Goal: Task Accomplishment & Management: Use online tool/utility

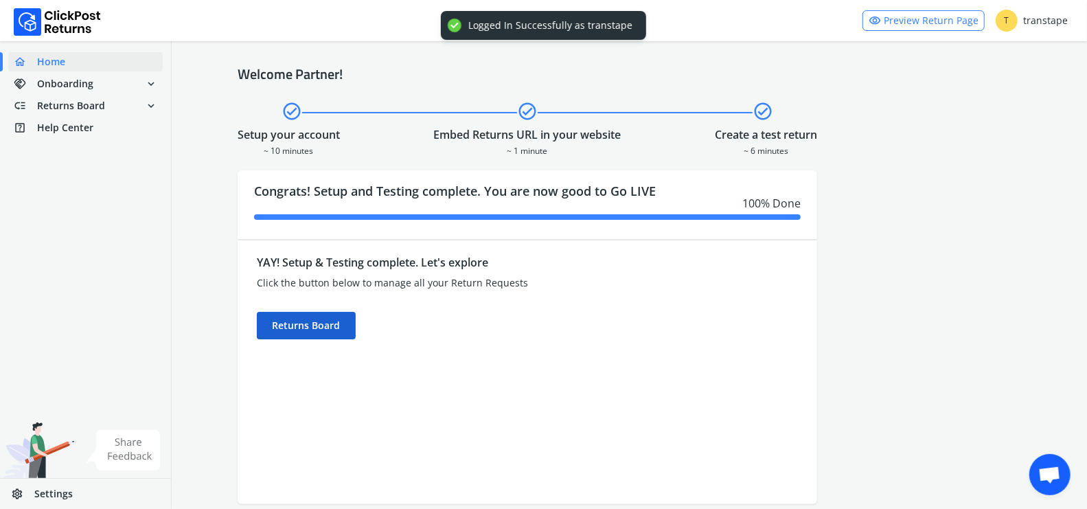
click at [332, 336] on div "Returns Board" at bounding box center [306, 325] width 99 height 27
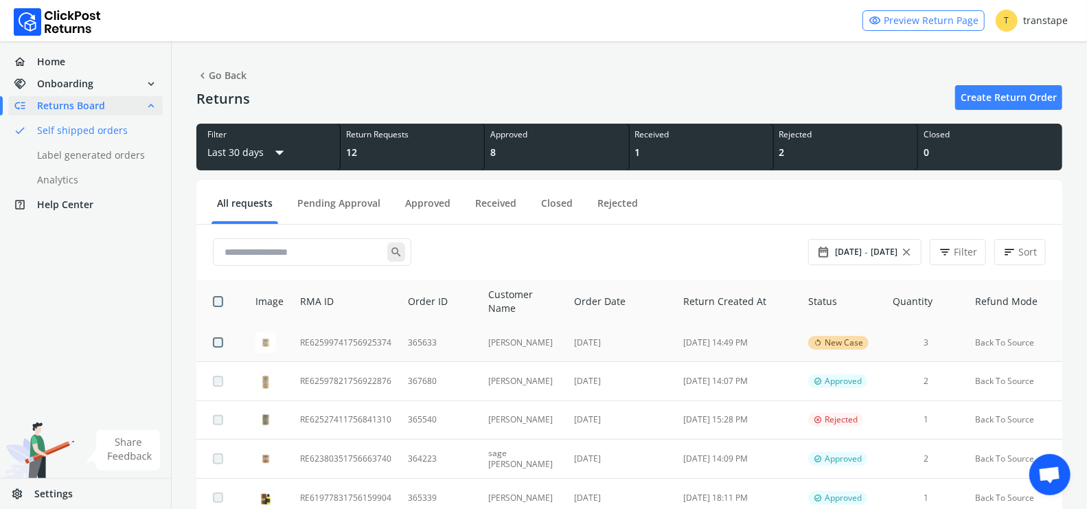
click at [467, 351] on td "365633" at bounding box center [440, 342] width 80 height 38
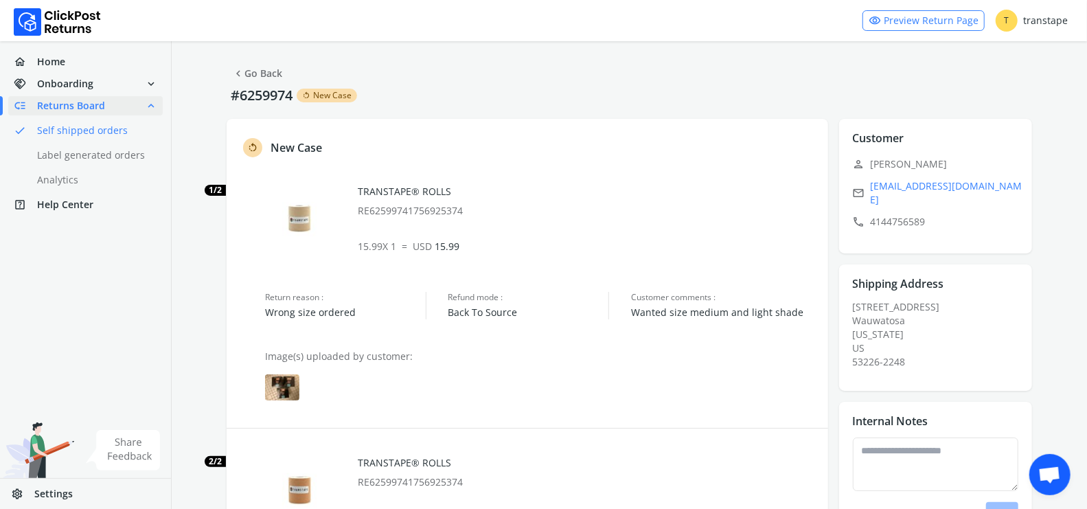
scroll to position [3, 0]
click at [276, 390] on img at bounding box center [282, 387] width 34 height 26
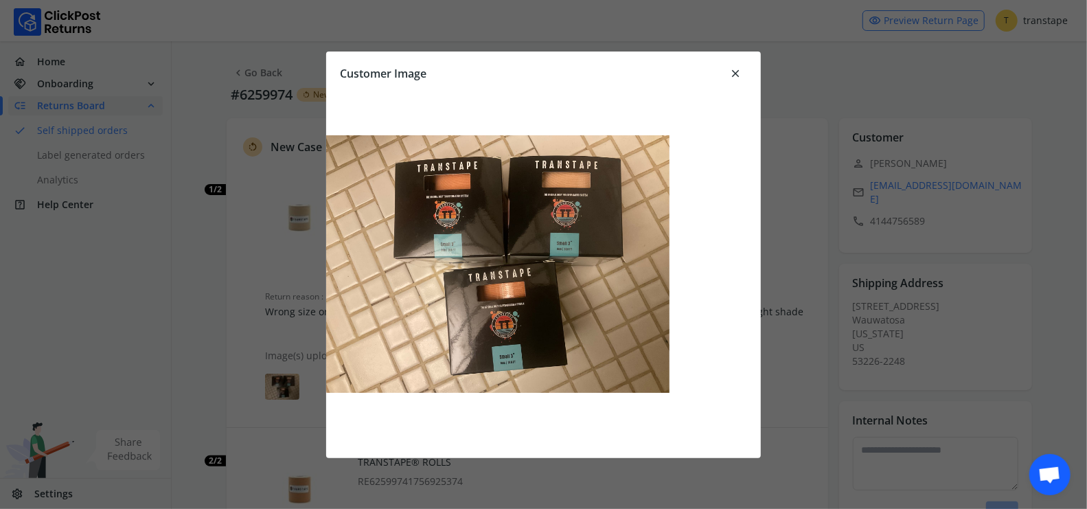
click at [736, 71] on span "close" at bounding box center [735, 73] width 12 height 19
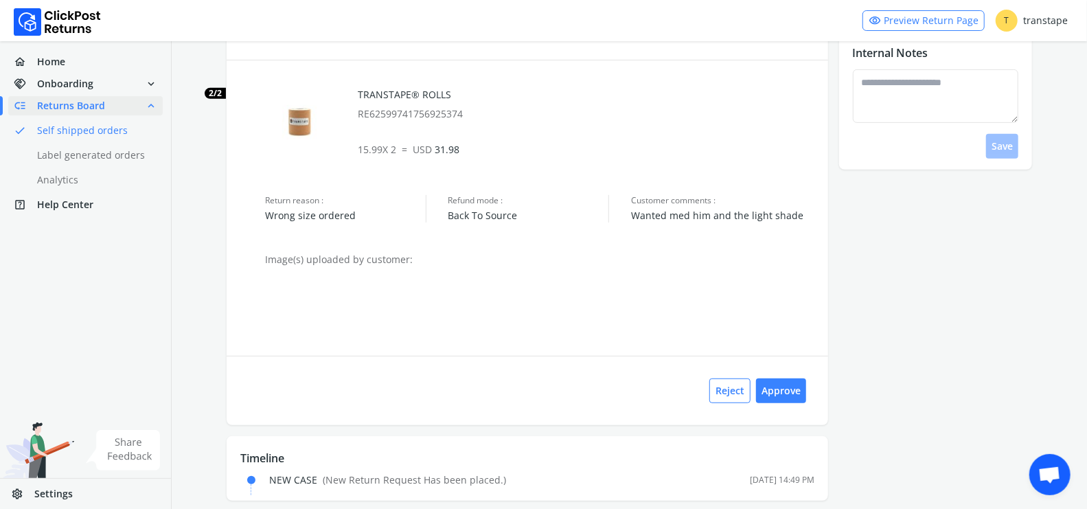
scroll to position [374, 0]
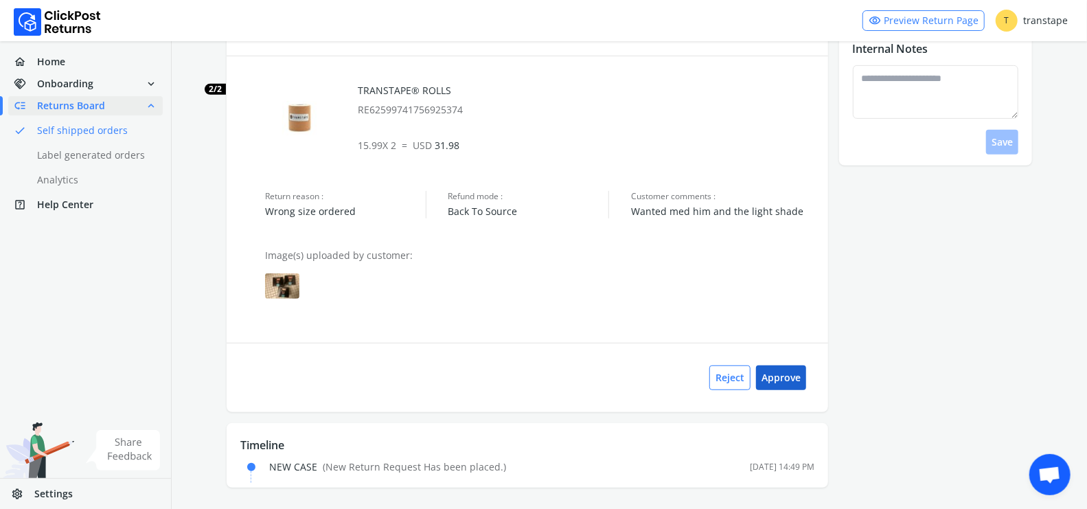
click at [777, 380] on button "Approve" at bounding box center [781, 377] width 50 height 25
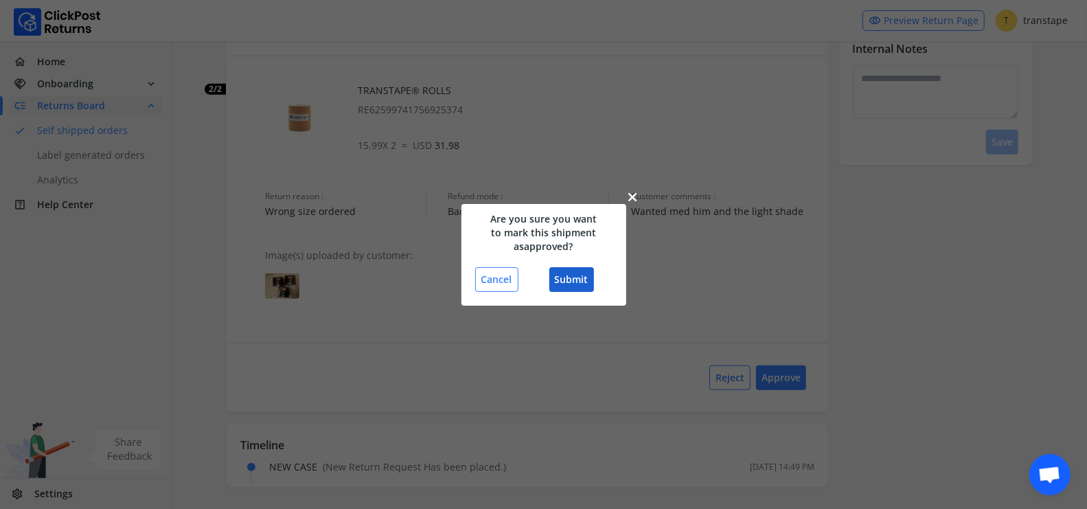
click at [581, 283] on button "Submit" at bounding box center [571, 279] width 45 height 25
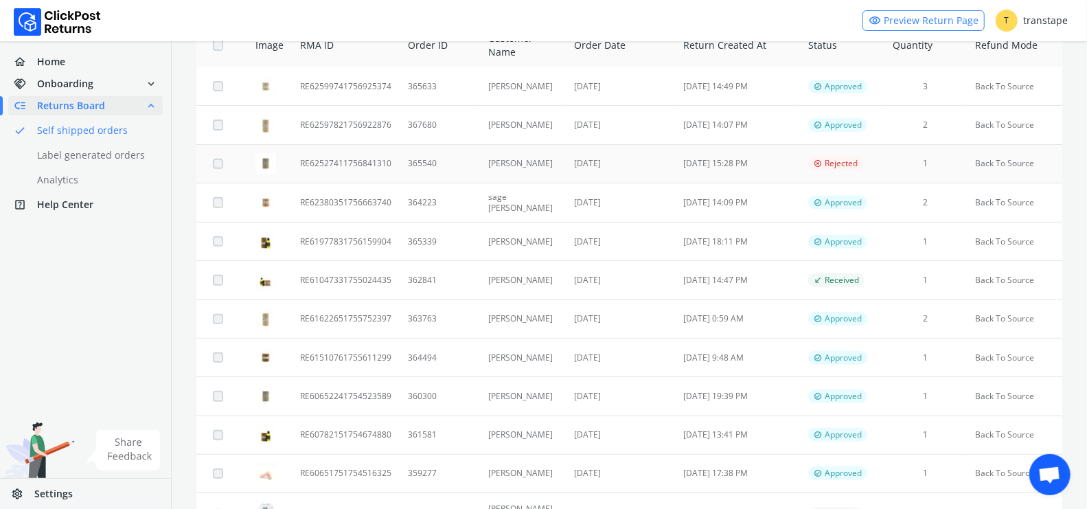
scroll to position [325, 0]
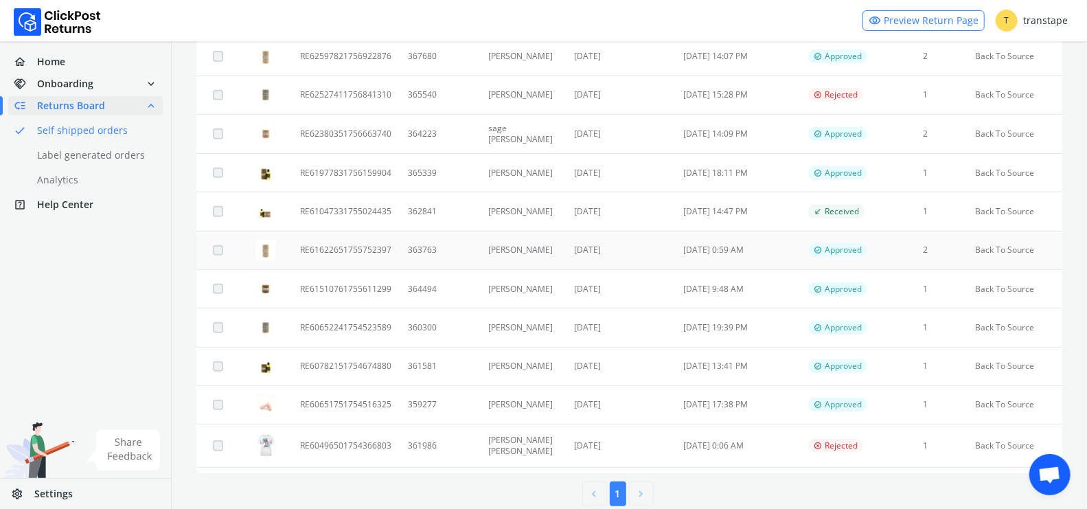
click at [462, 246] on td "363763" at bounding box center [440, 250] width 80 height 38
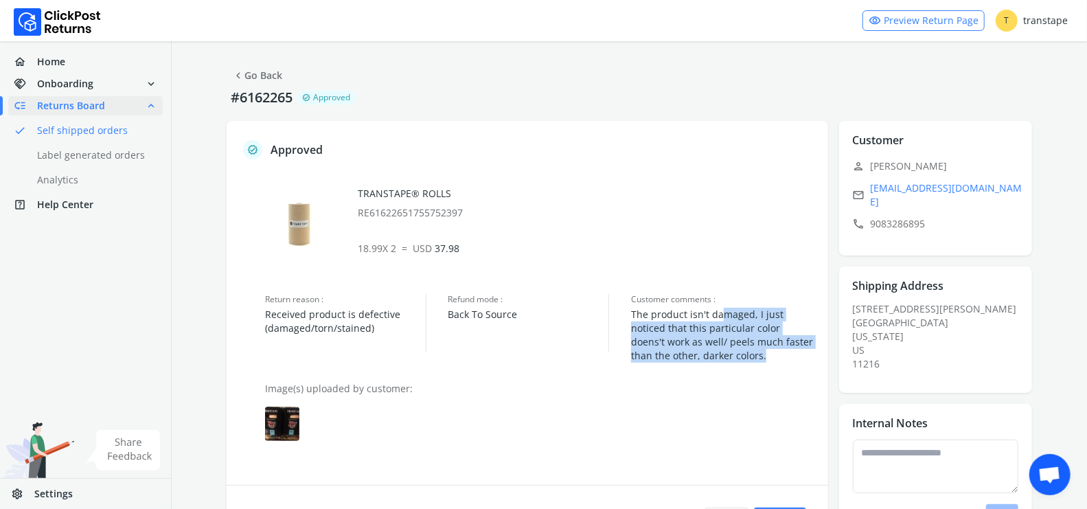
drag, startPoint x: 722, startPoint y: 308, endPoint x: 734, endPoint y: 358, distance: 51.0
click at [734, 358] on span "The product isn't damaged, I just noticed that this particular color doens't wo…" at bounding box center [722, 335] width 183 height 55
drag, startPoint x: 734, startPoint y: 358, endPoint x: 739, endPoint y: 295, distance: 63.3
click at [739, 295] on p "Customer comments : The product isn't damaged, I just noticed that this particu…" at bounding box center [722, 328] width 183 height 69
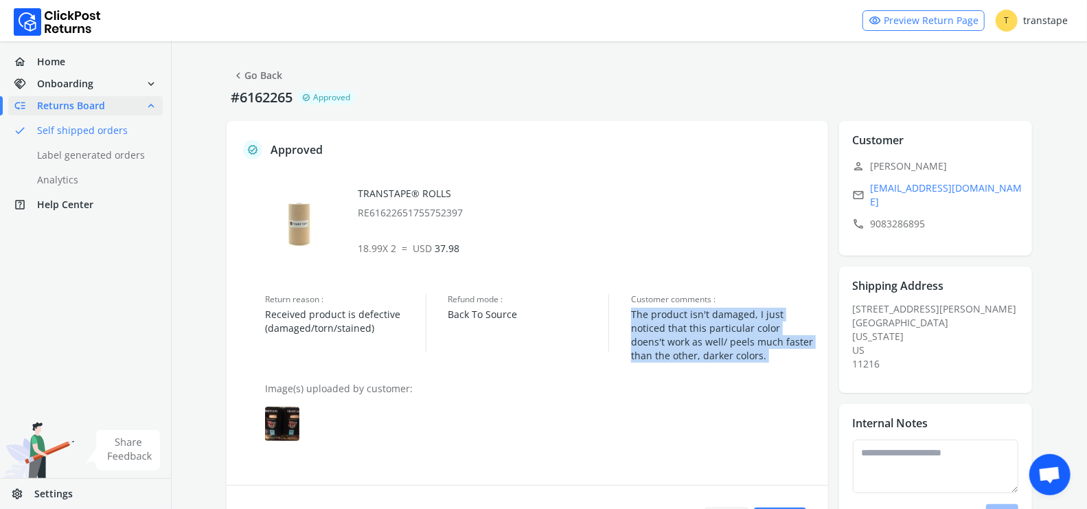
click at [739, 295] on span "Customer comments :" at bounding box center [722, 299] width 183 height 11
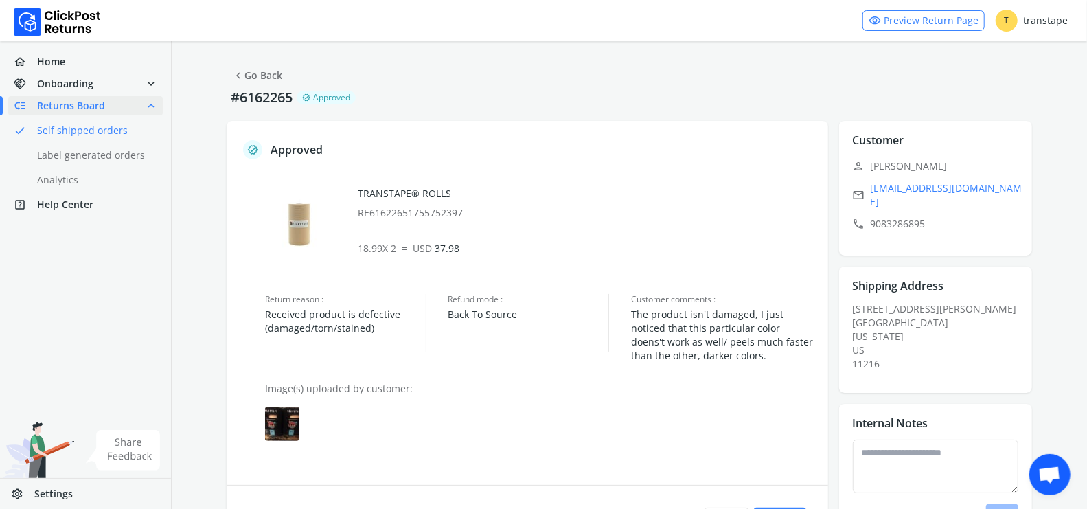
click at [290, 422] on img at bounding box center [282, 423] width 34 height 34
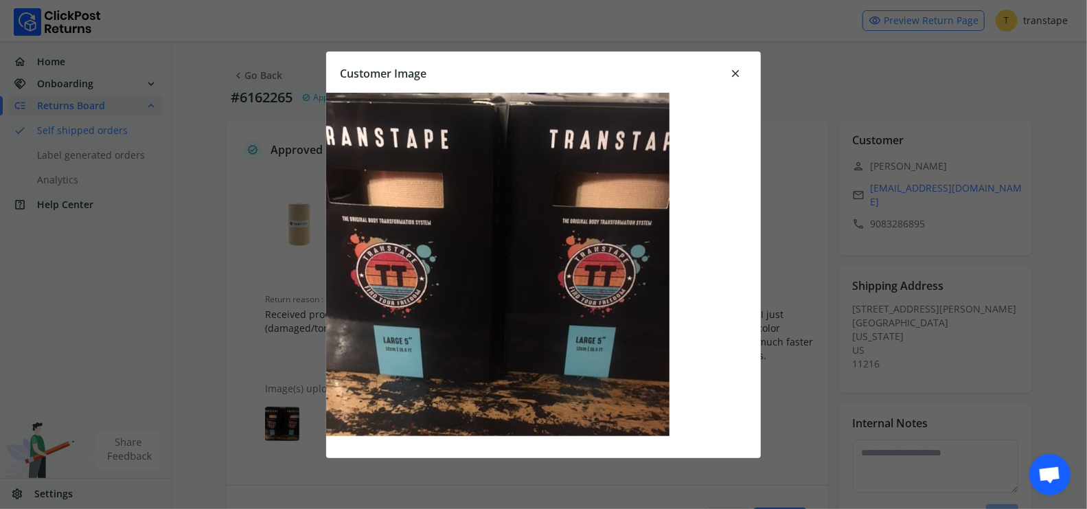
click at [737, 71] on span "close" at bounding box center [735, 73] width 12 height 19
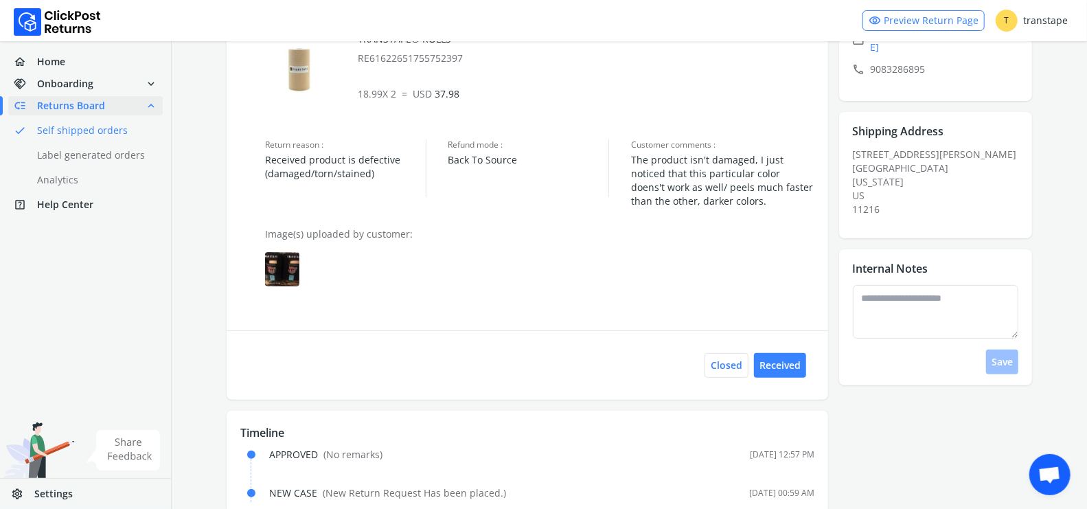
scroll to position [152, 0]
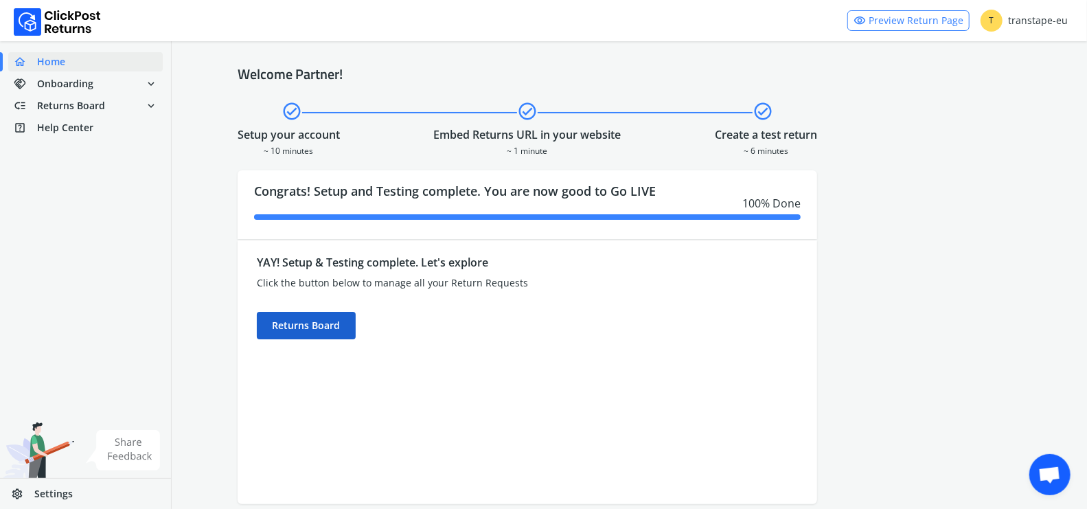
click at [282, 332] on div "Returns Board" at bounding box center [306, 325] width 99 height 27
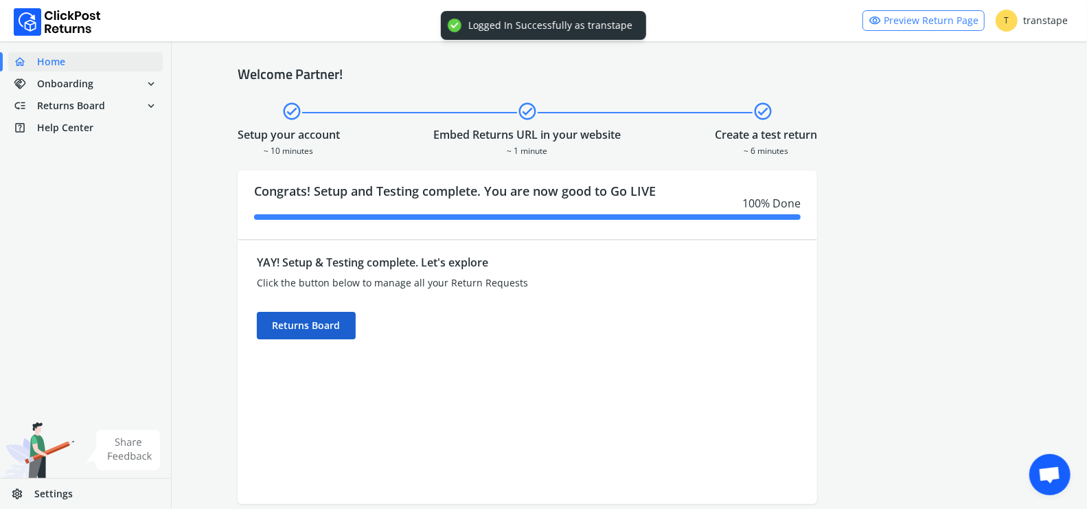
click at [306, 330] on div "Returns Board" at bounding box center [306, 325] width 99 height 27
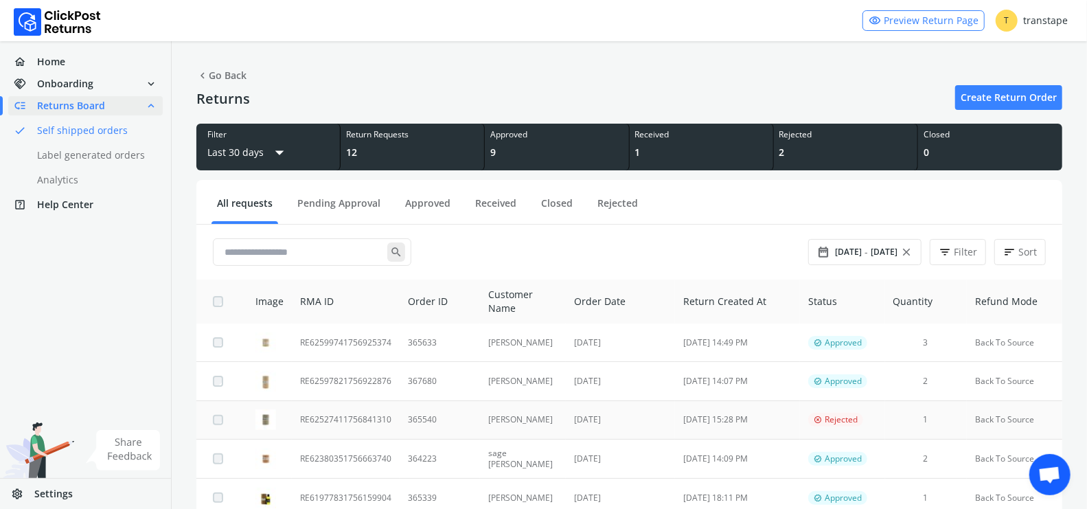
click at [433, 422] on td "365540" at bounding box center [440, 419] width 80 height 38
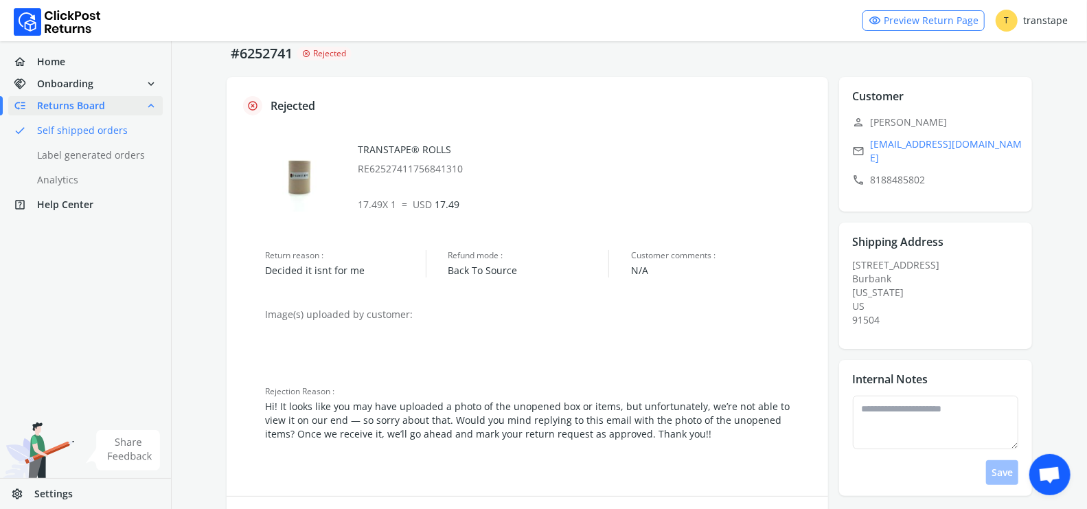
scroll to position [49, 0]
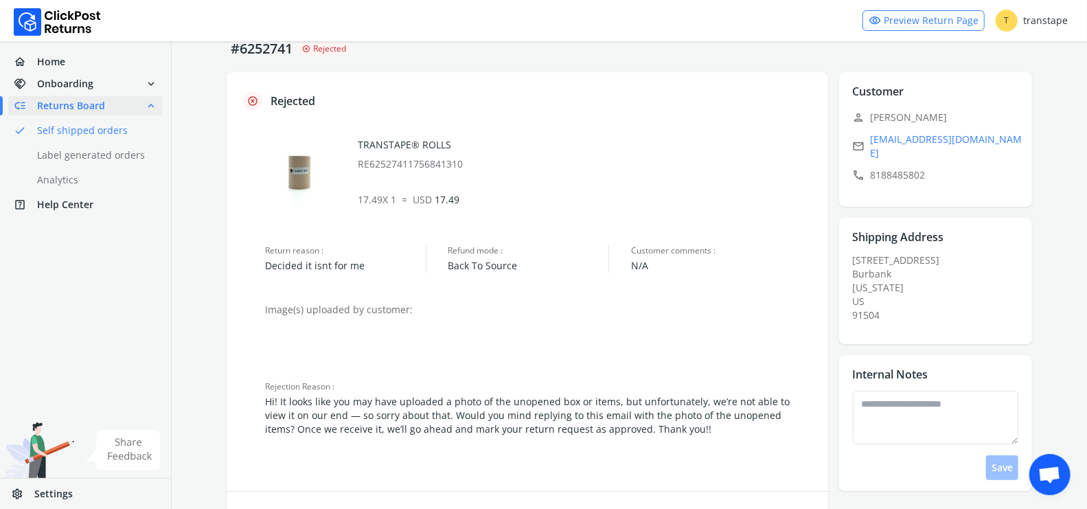
drag, startPoint x: 590, startPoint y: 393, endPoint x: 593, endPoint y: 427, distance: 34.4
click at [593, 428] on p "Rejection Reason : Hi! It looks like you may have uploaded a photo of the unope…" at bounding box center [528, 408] width 527 height 55
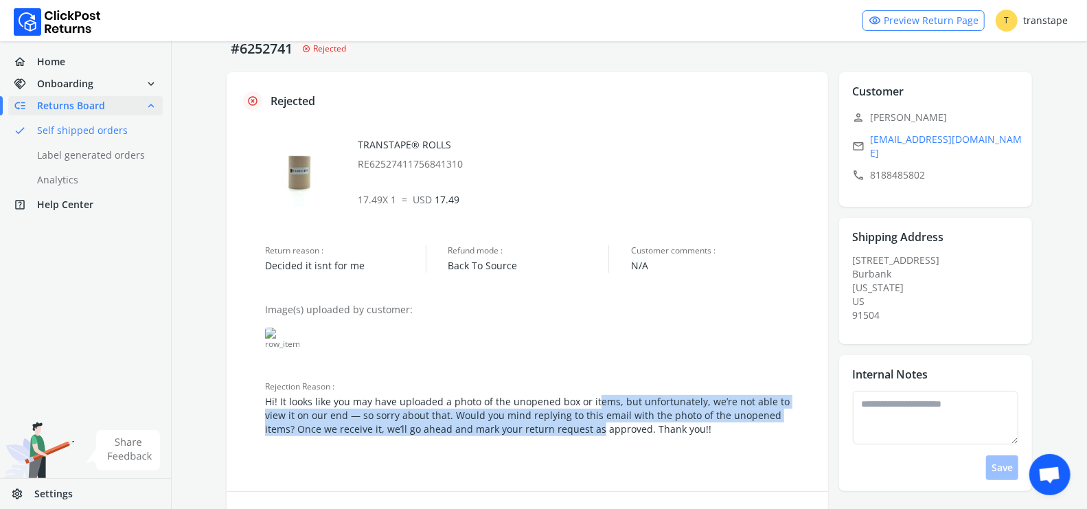
drag, startPoint x: 593, startPoint y: 427, endPoint x: 593, endPoint y: 393, distance: 34.3
click at [593, 393] on p "Rejection Reason : Hi! It looks like you may have uploaded a photo of the unope…" at bounding box center [528, 408] width 527 height 55
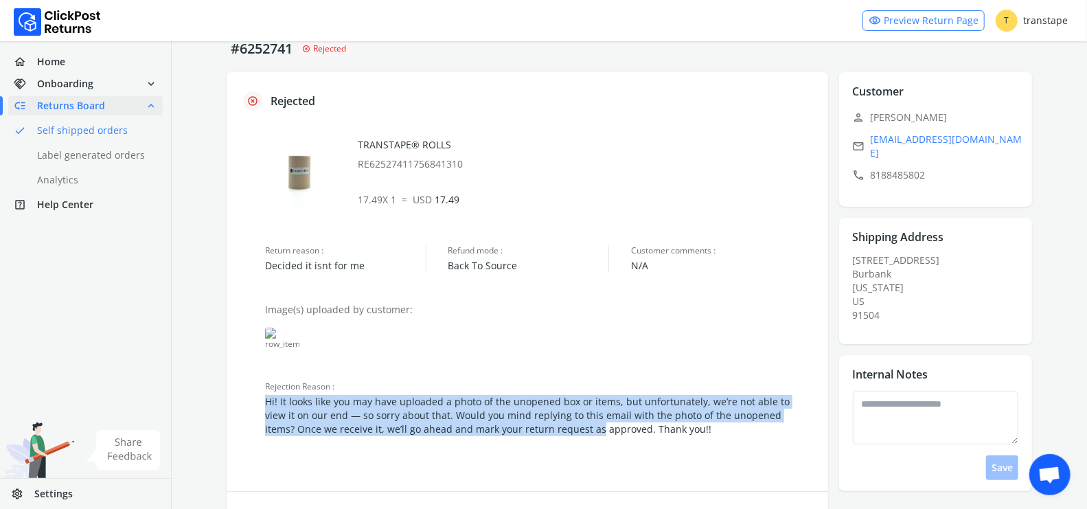
click at [593, 393] on p "Rejection Reason : Hi! It looks like you may have uploaded a photo of the unope…" at bounding box center [528, 408] width 527 height 55
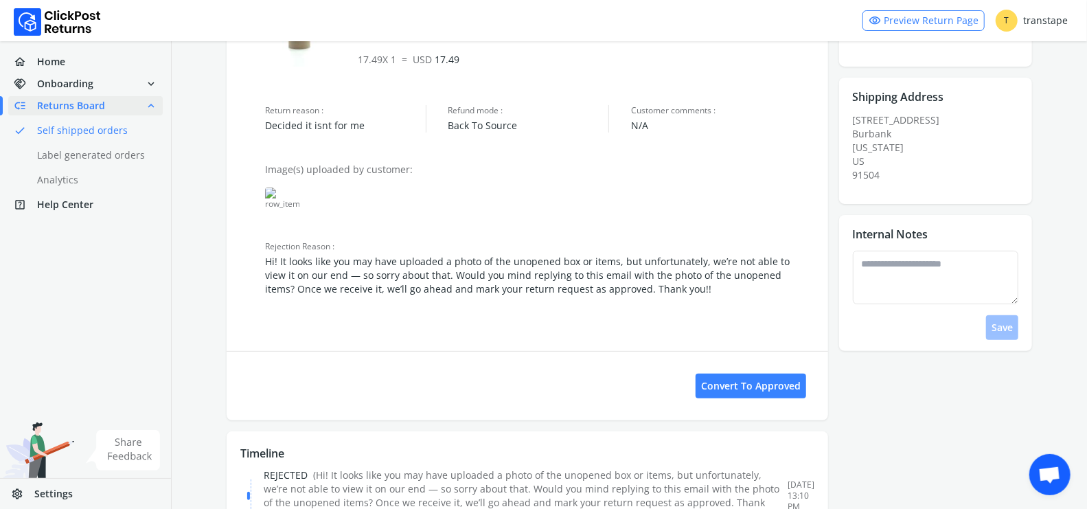
scroll to position [266, 0]
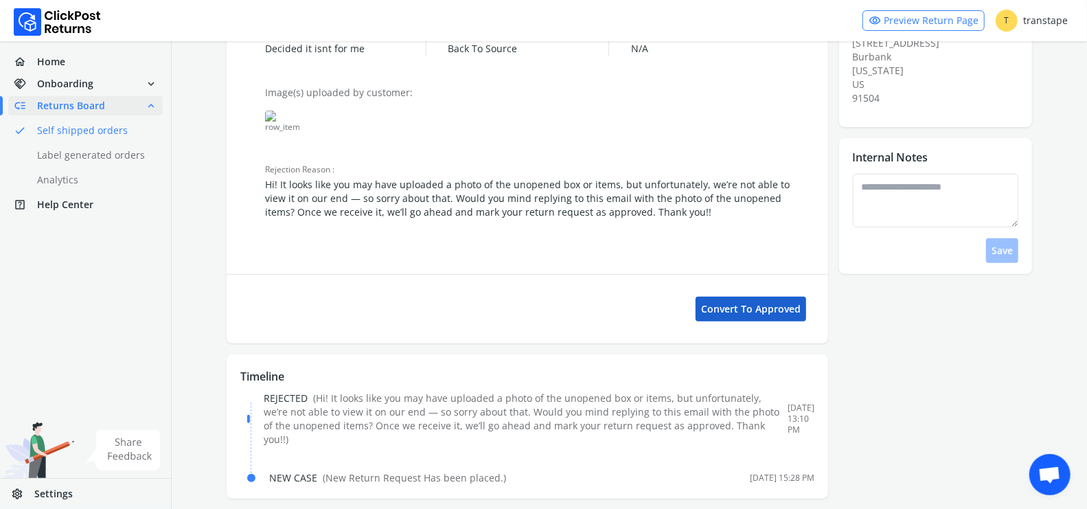
click at [733, 303] on button "Convert to Approved" at bounding box center [751, 309] width 111 height 25
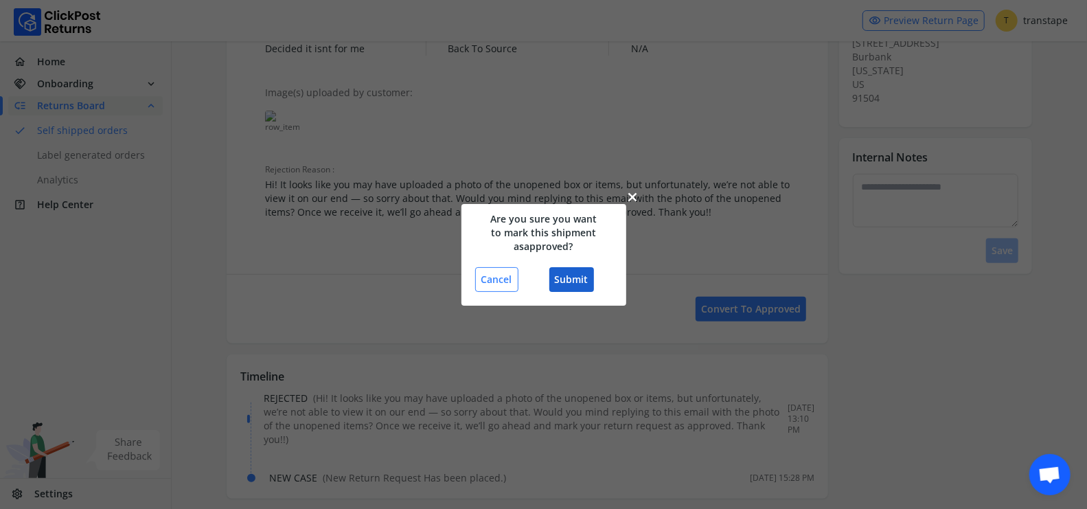
click at [587, 286] on button "Submit" at bounding box center [571, 279] width 45 height 25
